Goal: Check status: Check status

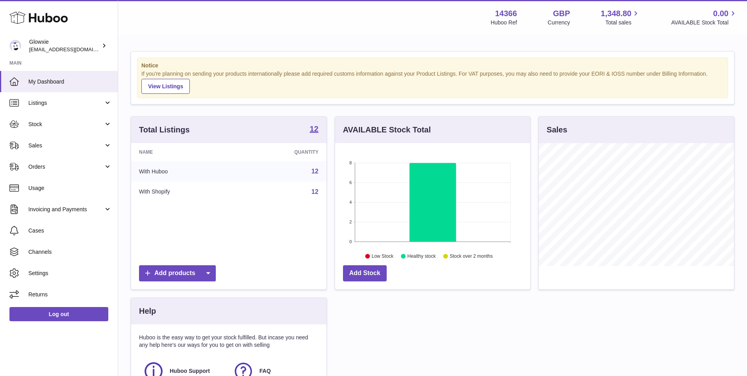
scroll to position [123, 195]
click at [52, 125] on span "Stock" at bounding box center [65, 124] width 75 height 7
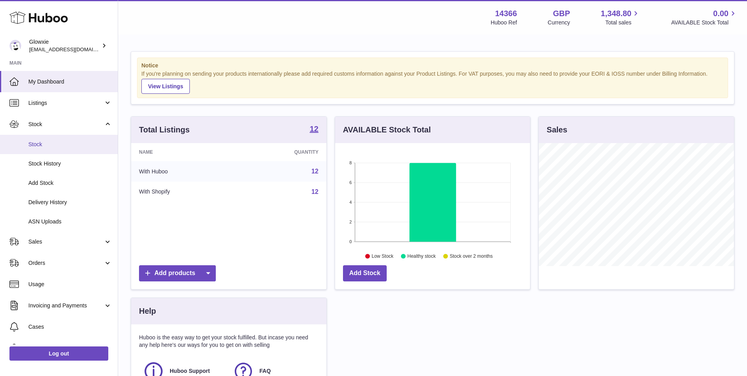
click at [59, 145] on span "Stock" at bounding box center [70, 144] width 84 height 7
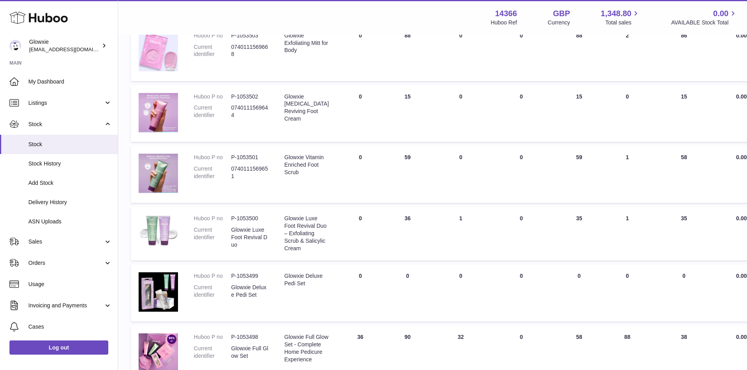
scroll to position [483, 0]
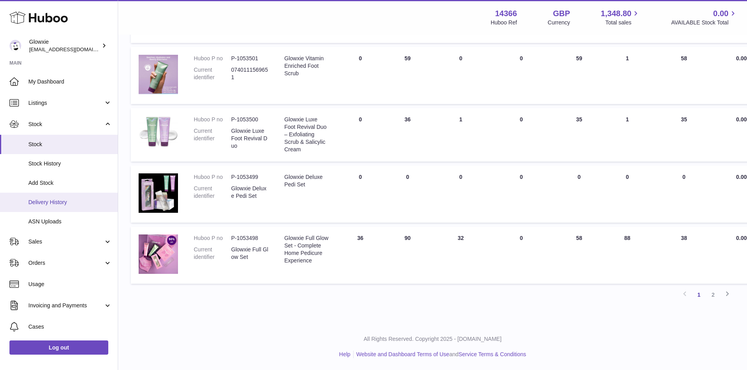
click at [80, 193] on link "Delivery History" at bounding box center [59, 202] width 118 height 19
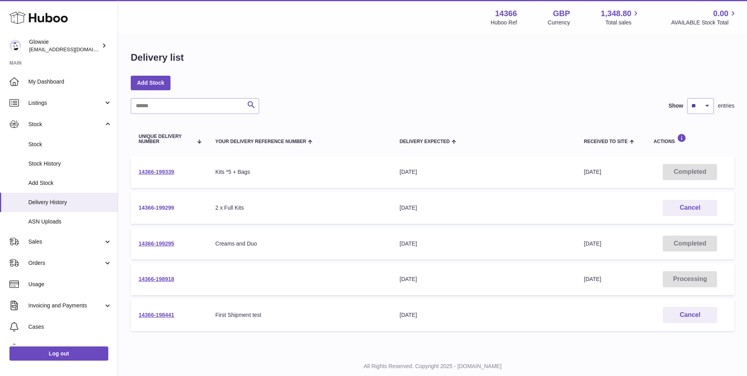
click at [164, 210] on link "14366-199299" at bounding box center [156, 207] width 35 height 6
click at [167, 171] on link "14366-199339" at bounding box center [156, 172] width 35 height 6
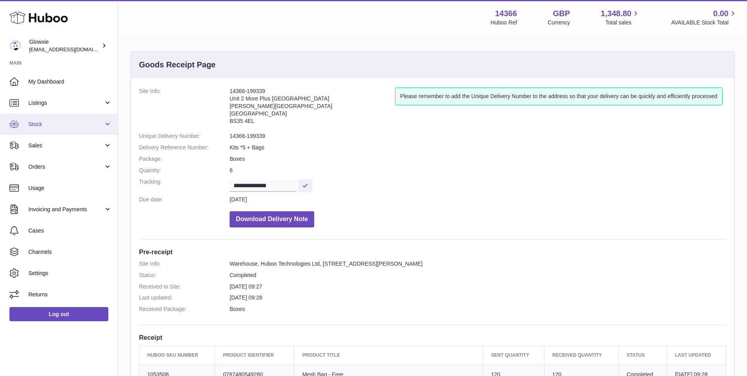
click at [56, 123] on span "Stock" at bounding box center [65, 124] width 75 height 7
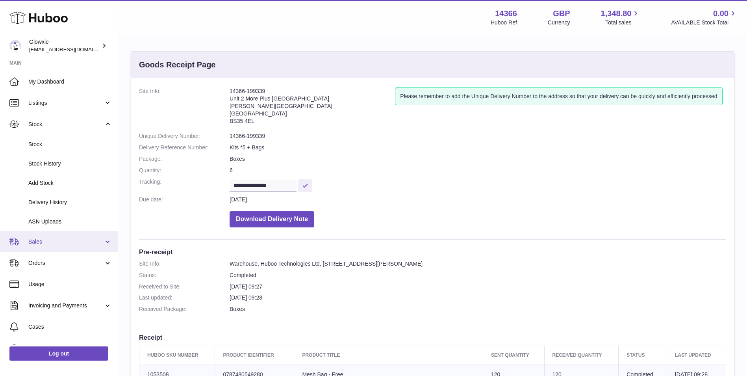
click at [48, 242] on span "Sales" at bounding box center [65, 241] width 75 height 7
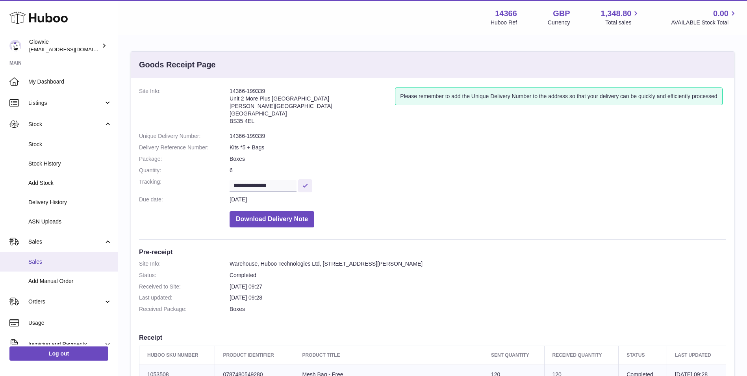
click at [50, 267] on link "Sales" at bounding box center [59, 261] width 118 height 19
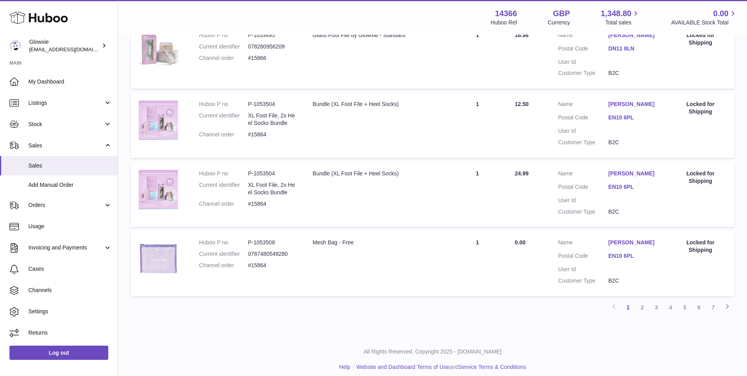
scroll to position [596, 0]
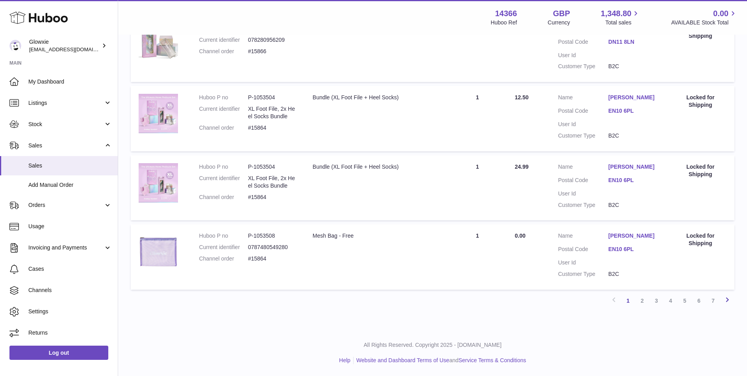
click at [725, 301] on icon at bounding box center [727, 300] width 9 height 10
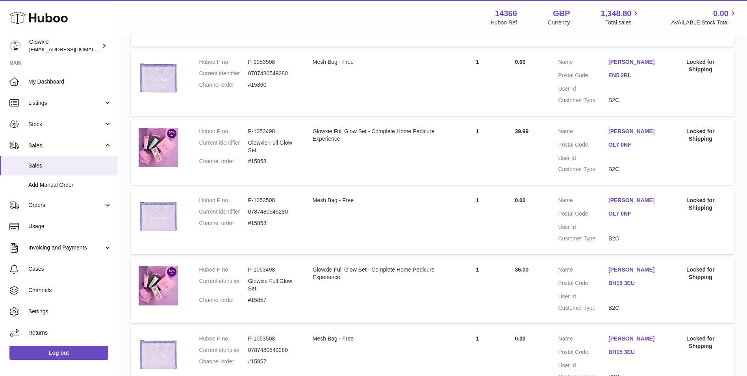
scroll to position [561, 0]
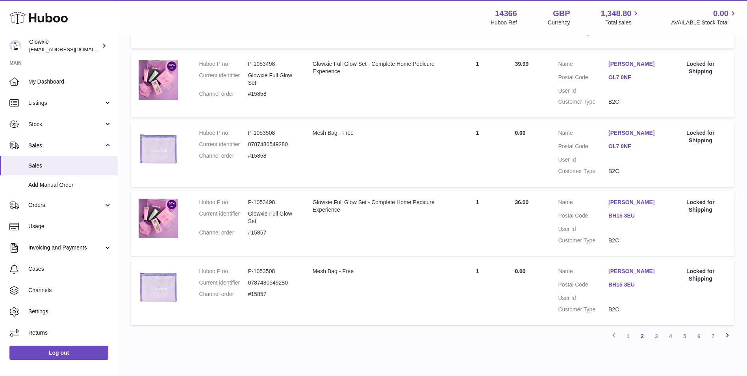
click at [729, 334] on icon at bounding box center [727, 335] width 9 height 10
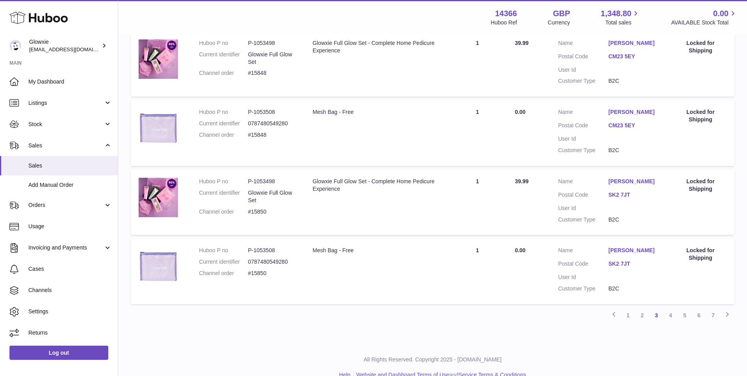
scroll to position [596, 0]
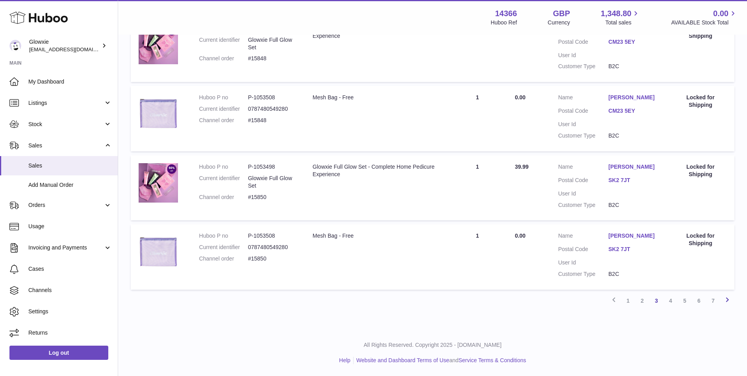
click at [725, 303] on icon at bounding box center [727, 300] width 9 height 10
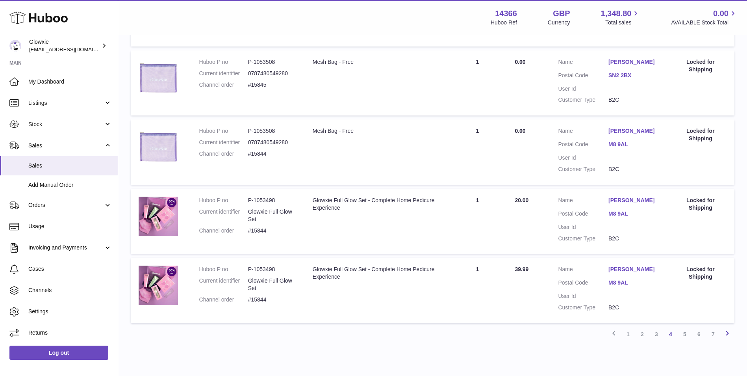
scroll to position [611, 0]
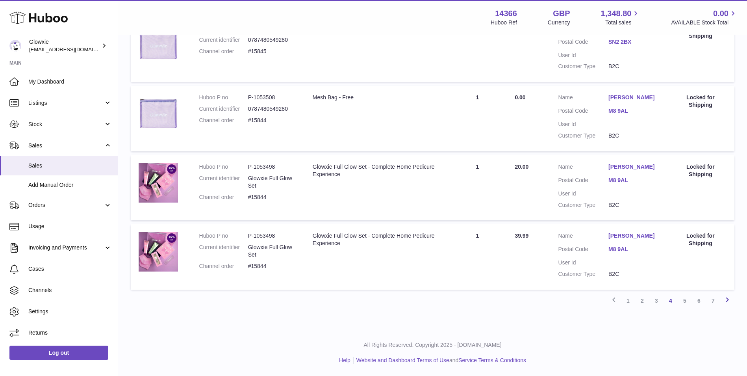
click at [725, 303] on icon at bounding box center [727, 300] width 9 height 10
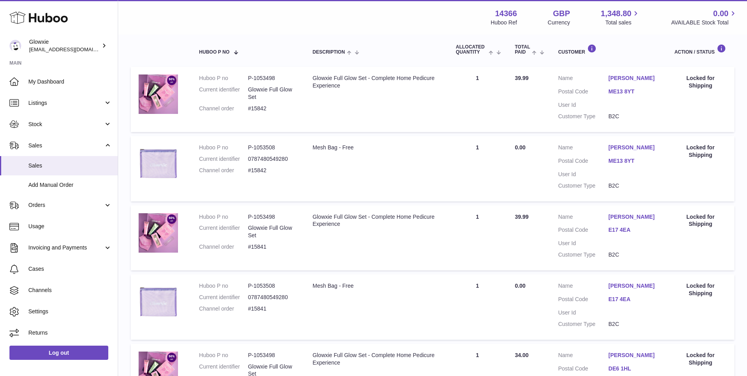
scroll to position [35, 0]
